Goal: Find specific page/section: Find specific page/section

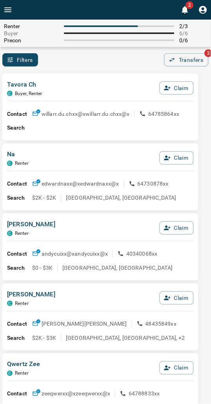
click at [81, 57] on div "Filters 0 Transfers 2" at bounding box center [105, 59] width 211 height 13
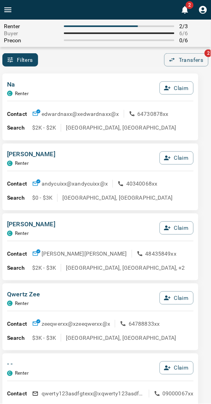
click at [112, 74] on div "Na C Renter Claim Contact edwardnaxx@x edwardnaxx@x 64730878xx Search $2K - $2K…" at bounding box center [100, 107] width 196 height 67
click at [137, 15] on div "2" at bounding box center [113, 10] width 195 height 20
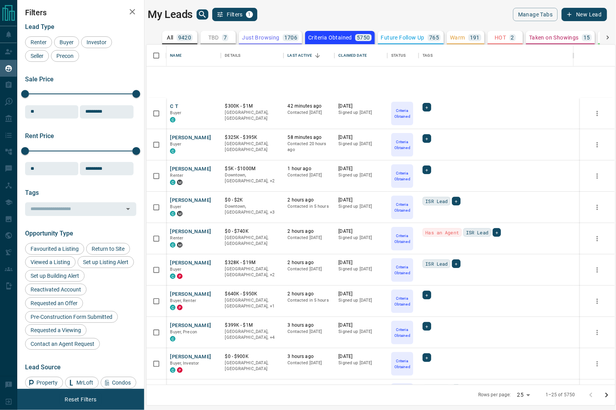
scroll to position [334, 461]
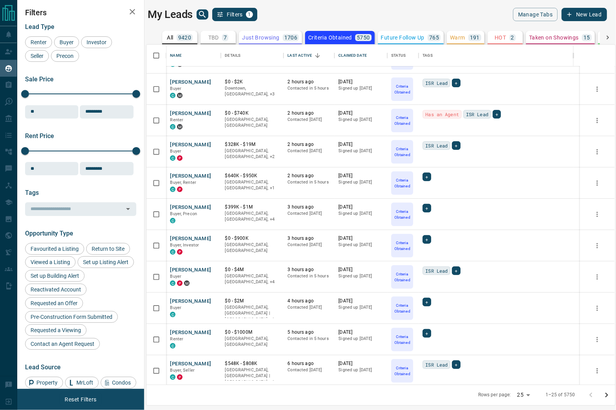
click at [225, 38] on p "7" at bounding box center [225, 37] width 3 height 5
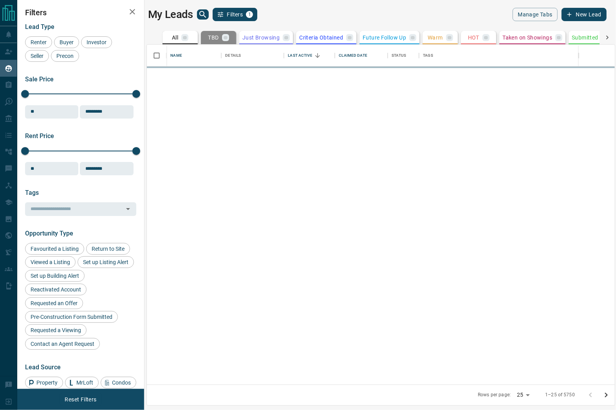
scroll to position [0, 0]
